Goal: Find specific page/section: Find specific page/section

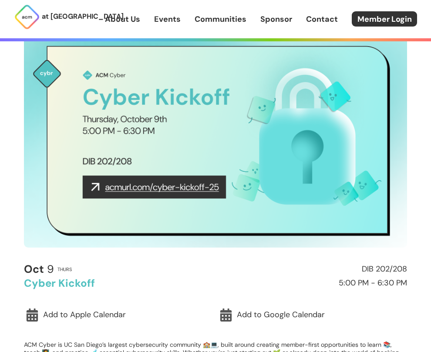
scroll to position [145, 0]
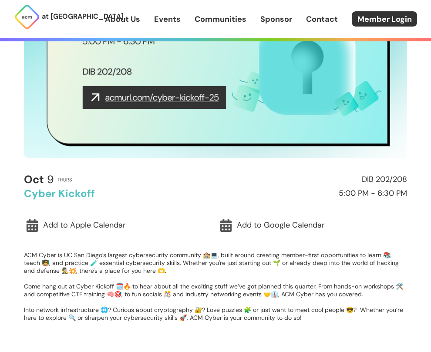
click at [142, 99] on img at bounding box center [215, 50] width 383 height 215
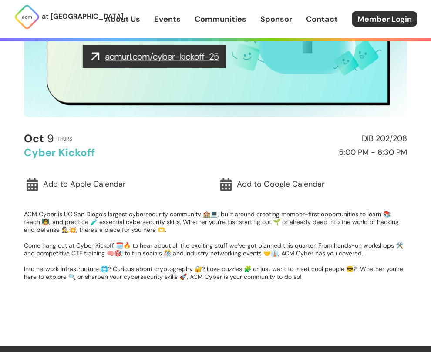
scroll to position [218, 0]
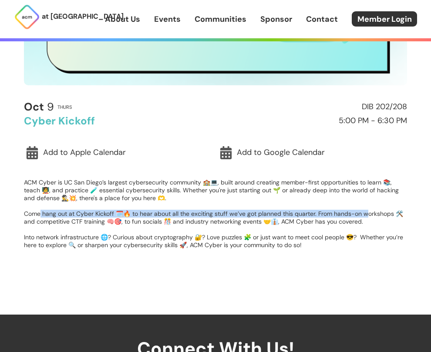
drag, startPoint x: 50, startPoint y: 213, endPoint x: 369, endPoint y: 211, distance: 318.0
click at [369, 211] on p "ACM Cyber is UC San Diego’s largest cybersecurity community 🏫💻, built around cr…" at bounding box center [215, 213] width 383 height 70
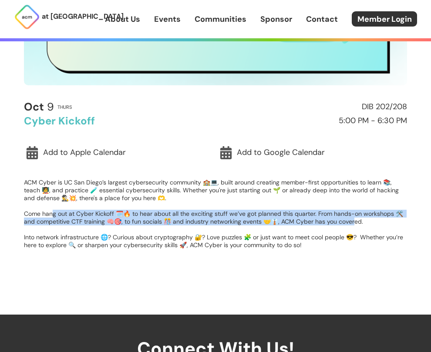
drag, startPoint x: 358, startPoint y: 221, endPoint x: 54, endPoint y: 217, distance: 303.3
click at [54, 217] on p "ACM Cyber is UC San Diego’s largest cybersecurity community 🏫💻, built around cr…" at bounding box center [215, 213] width 383 height 70
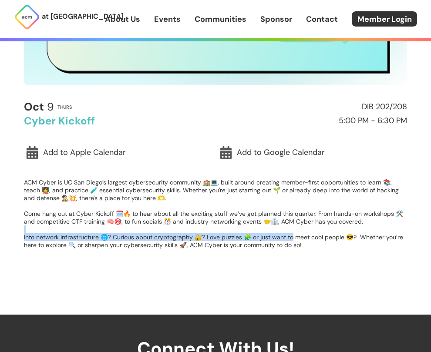
drag, startPoint x: 49, startPoint y: 230, endPoint x: 296, endPoint y: 238, distance: 247.7
click at [296, 238] on p "ACM Cyber is UC San Diego’s largest cybersecurity community 🏫💻, built around cr…" at bounding box center [215, 213] width 383 height 70
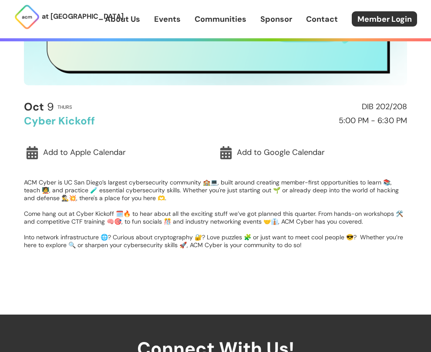
drag, startPoint x: 240, startPoint y: 307, endPoint x: 221, endPoint y: 295, distance: 22.2
click at [239, 307] on div "< Back to Events Cyber Event Oct 9 Thurs DIB 202/208 Cyber Kickoff 5:00 PM - 6:…" at bounding box center [216, 48] width 418 height 532
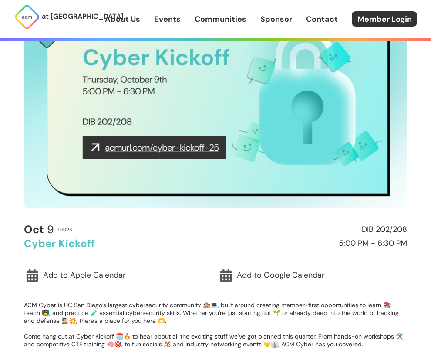
scroll to position [0, 0]
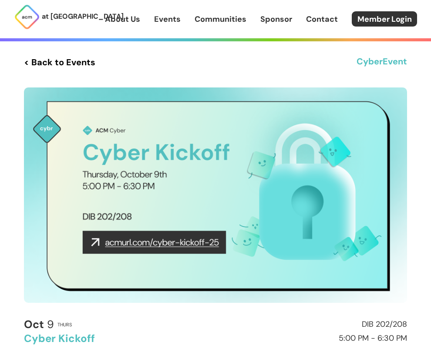
click at [207, 18] on link "Communities" at bounding box center [220, 18] width 52 height 11
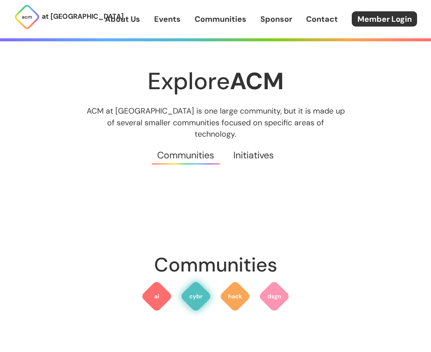
click at [198, 286] on img at bounding box center [195, 296] width 31 height 31
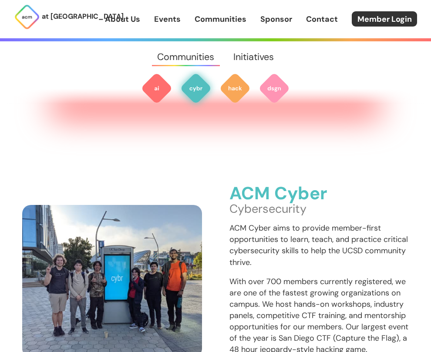
scroll to position [571, 0]
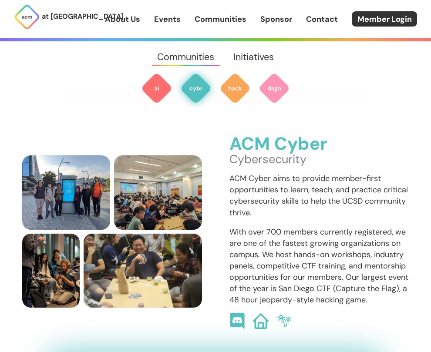
click at [232, 313] on img at bounding box center [237, 321] width 17 height 17
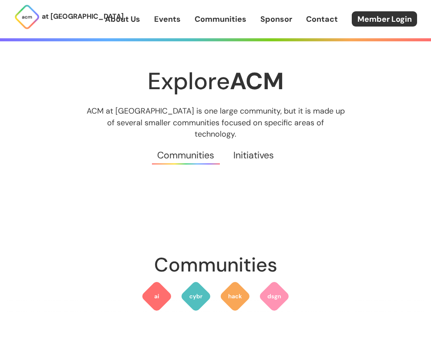
scroll to position [571, 0]
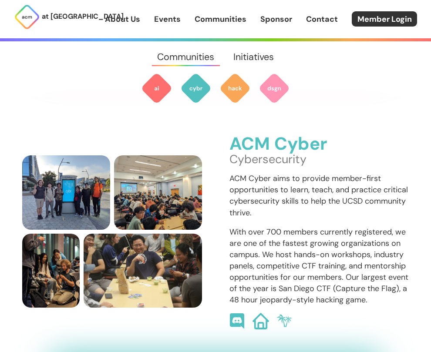
click at [264, 313] on img at bounding box center [260, 321] width 17 height 17
